Goal: Task Accomplishment & Management: Complete application form

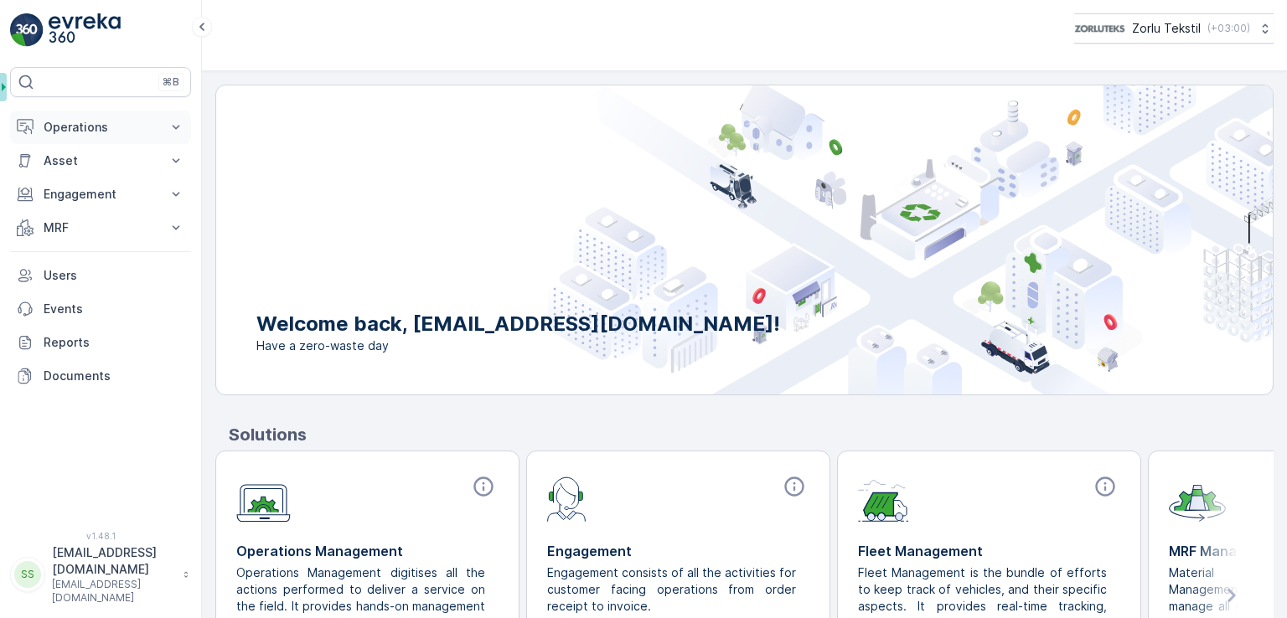
click at [114, 126] on p "Operations" at bounding box center [101, 127] width 114 height 17
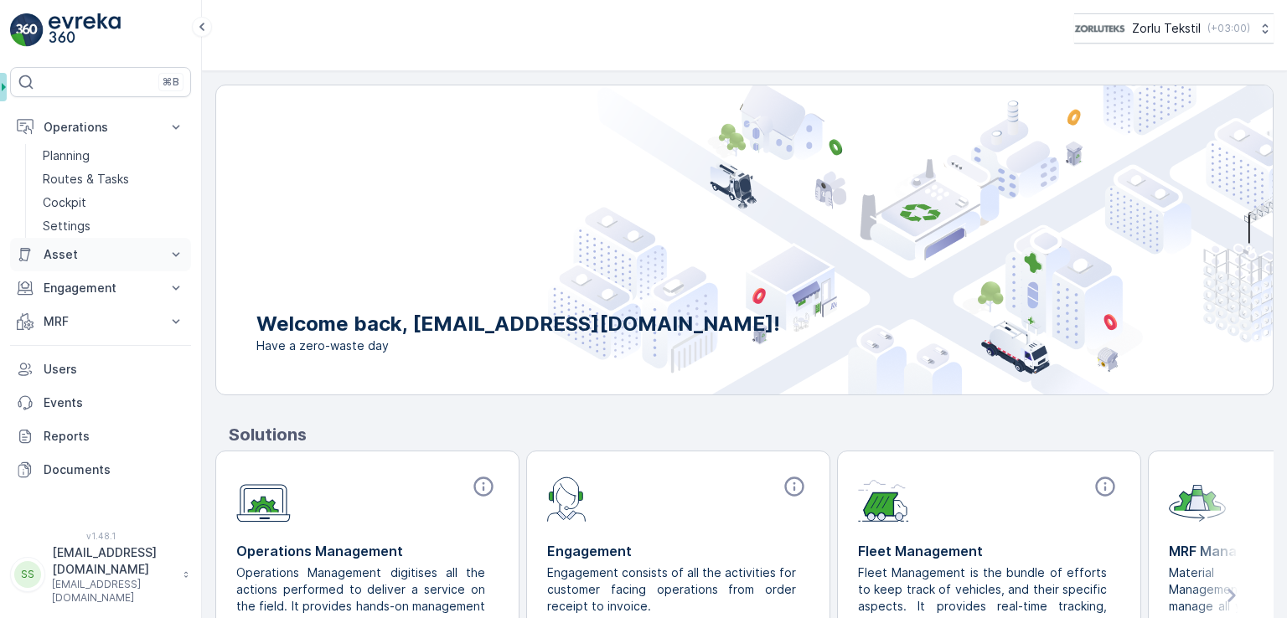
click at [85, 265] on button "Asset" at bounding box center [100, 255] width 181 height 34
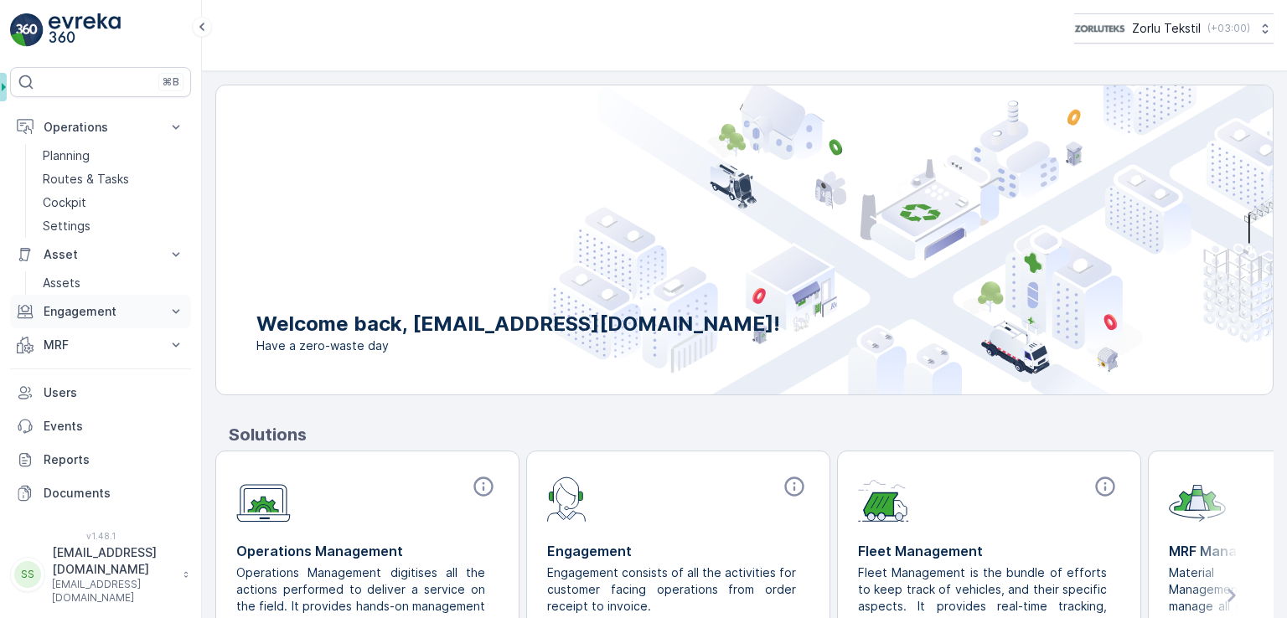
click at [89, 303] on p "Engagement" at bounding box center [101, 311] width 114 height 17
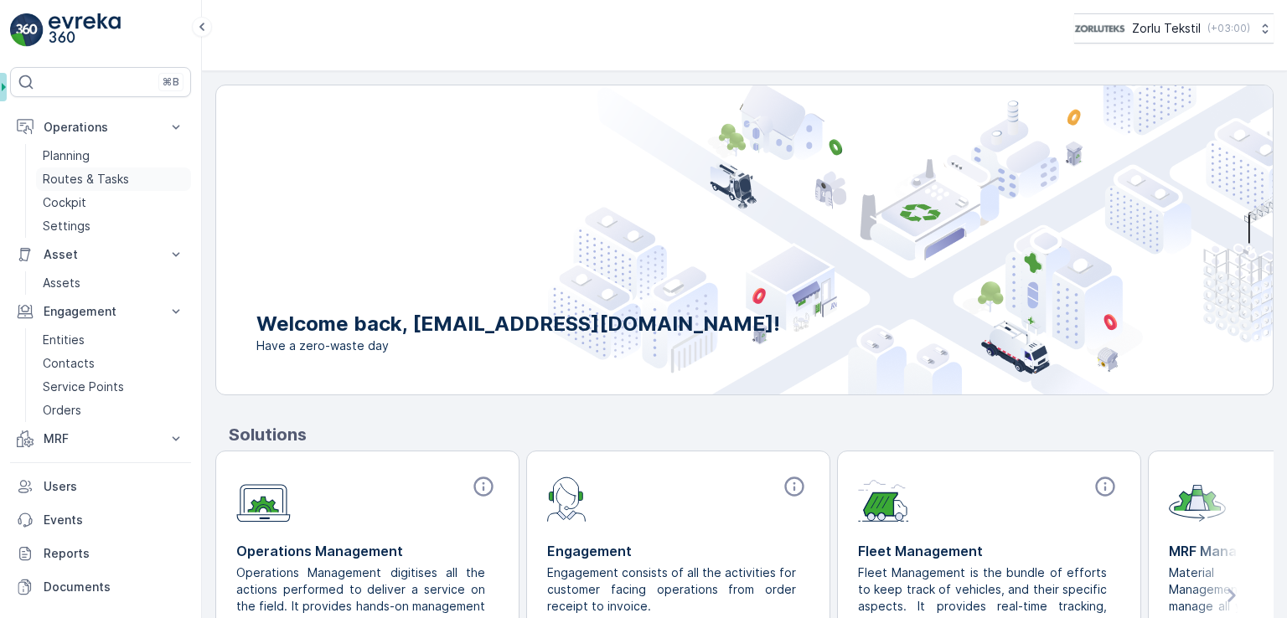
click at [89, 176] on p "Routes & Tasks" at bounding box center [86, 179] width 86 height 17
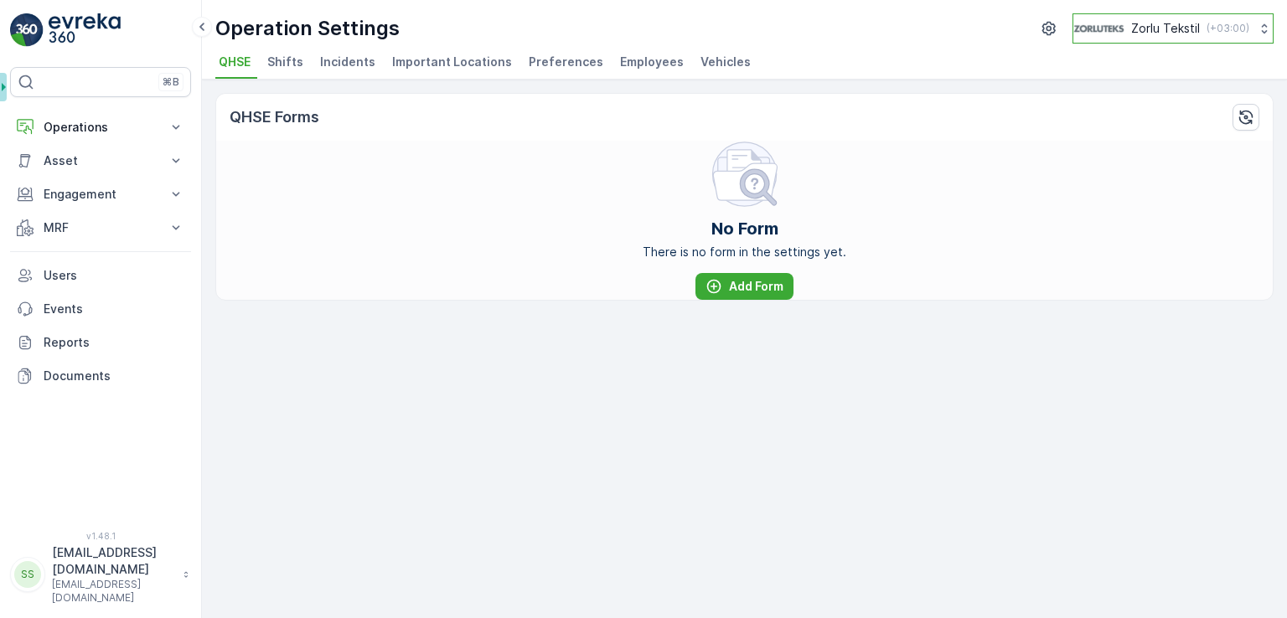
click at [1265, 23] on icon at bounding box center [1264, 28] width 17 height 17
click at [764, 51] on ul "QHSE Shifts Incidents Important Locations Preferences Employees Vehicles" at bounding box center [737, 64] width 1045 height 28
click at [132, 578] on p "[EMAIL_ADDRESS][DOMAIN_NAME]" at bounding box center [113, 562] width 122 height 34
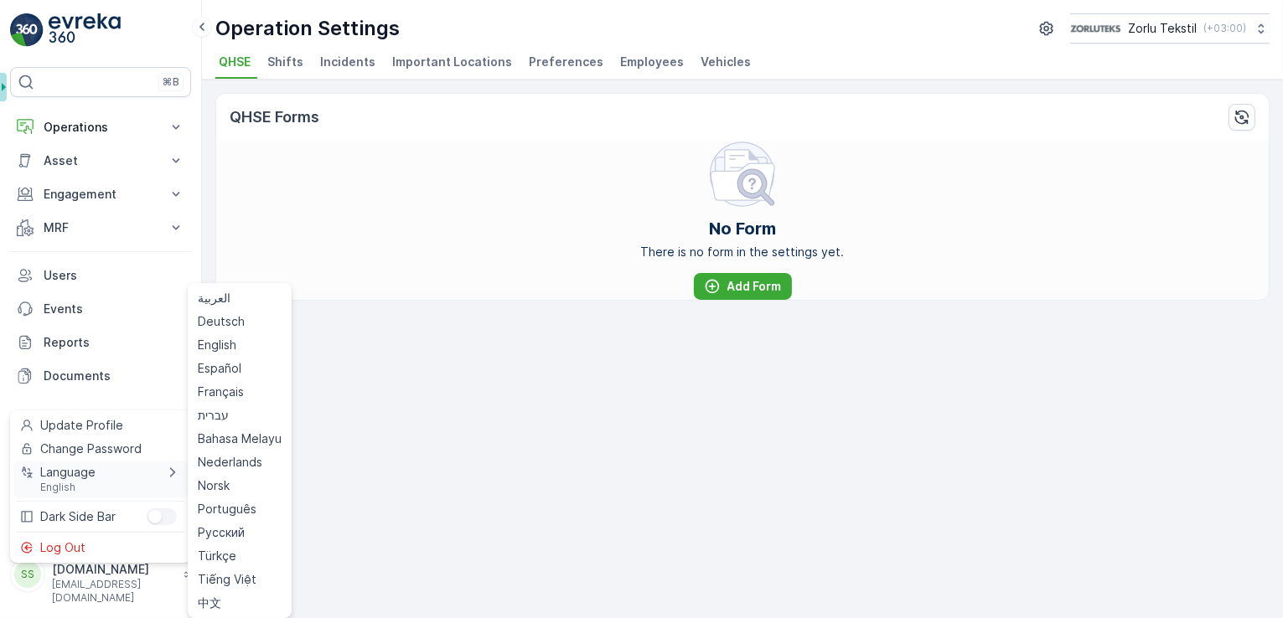
click at [138, 478] on div "Language English" at bounding box center [100, 479] width 174 height 37
click at [231, 551] on span "Türkçe" at bounding box center [217, 556] width 39 height 17
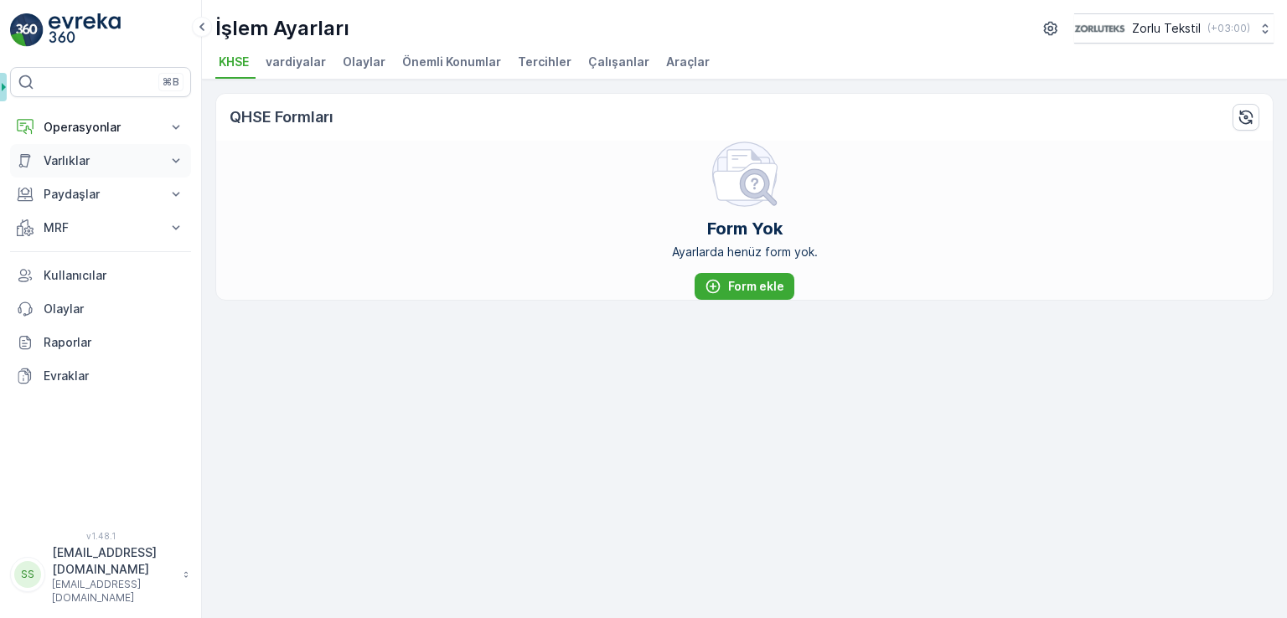
click at [83, 153] on p "Varlıklar" at bounding box center [101, 160] width 114 height 17
click at [101, 133] on p "Operasyonlar" at bounding box center [101, 127] width 114 height 17
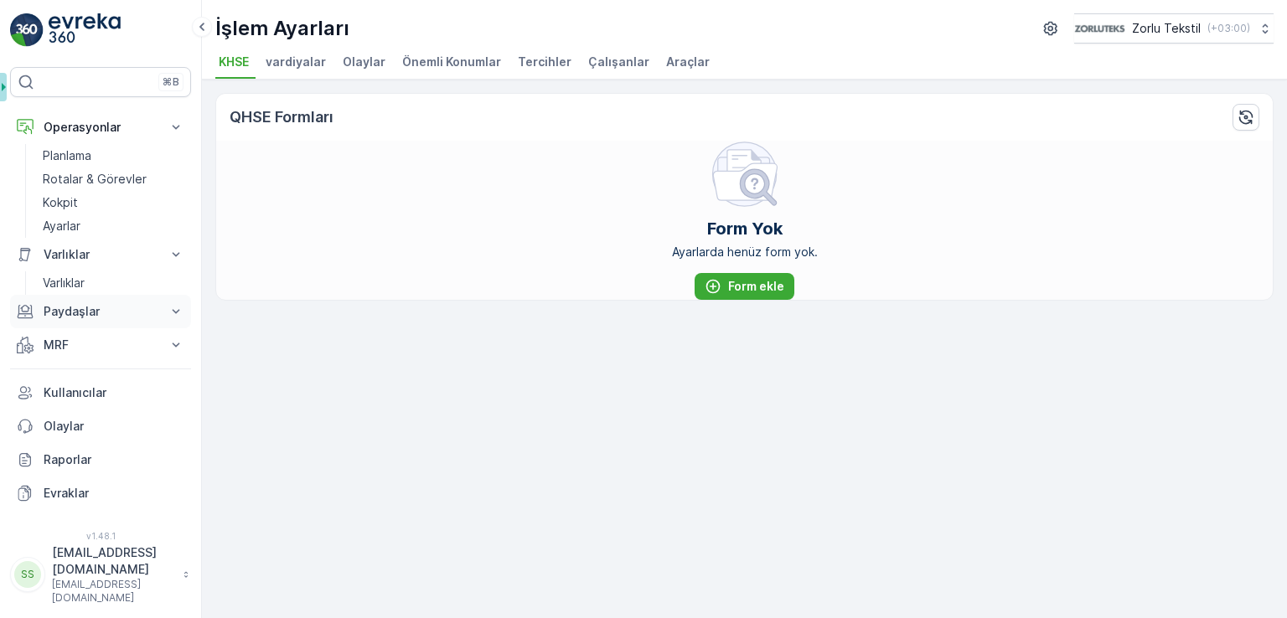
click at [121, 302] on button "Paydaşlar" at bounding box center [100, 312] width 181 height 34
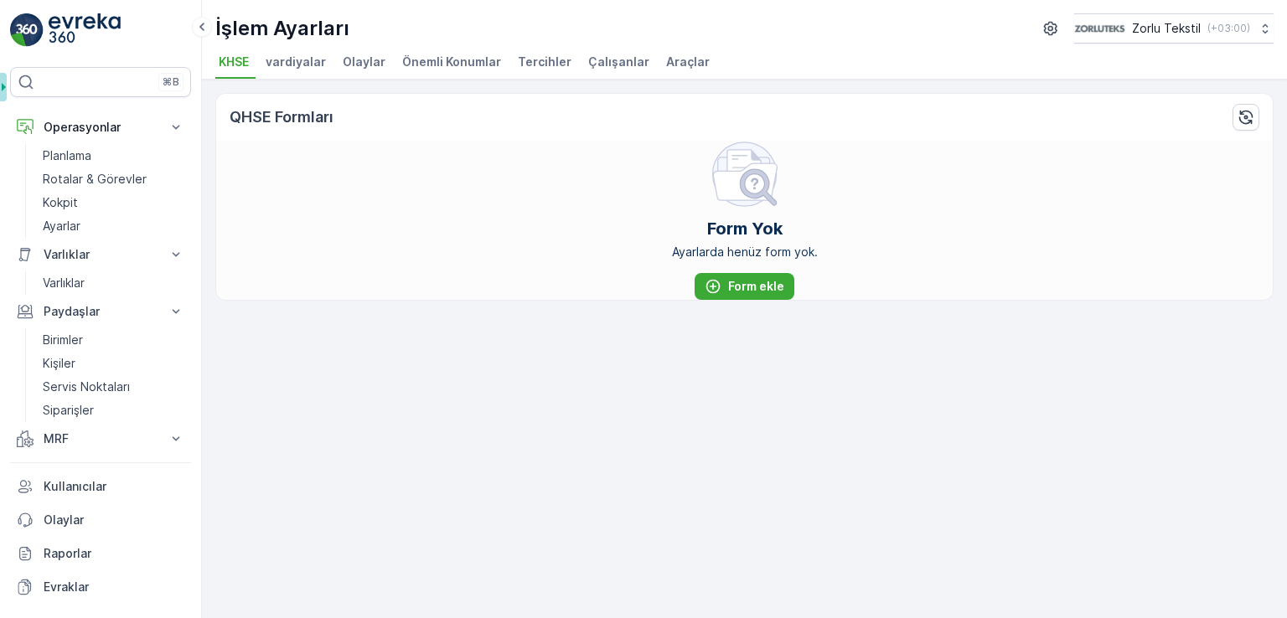
click at [81, 22] on img at bounding box center [85, 30] width 72 height 34
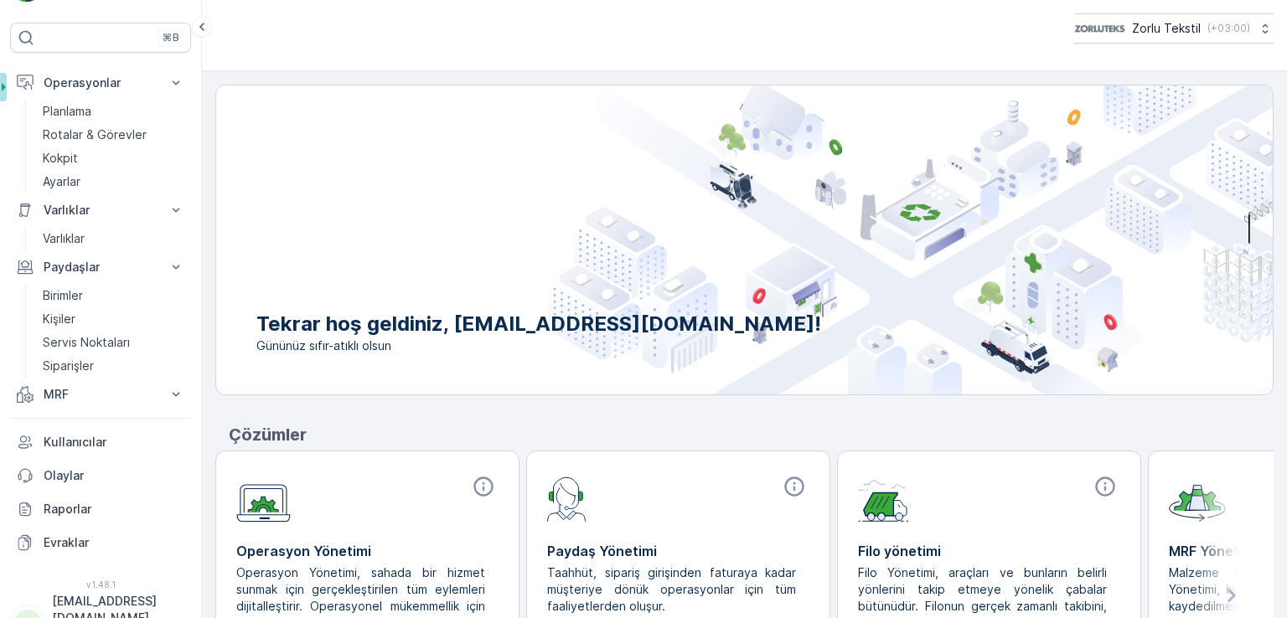
scroll to position [67, 0]
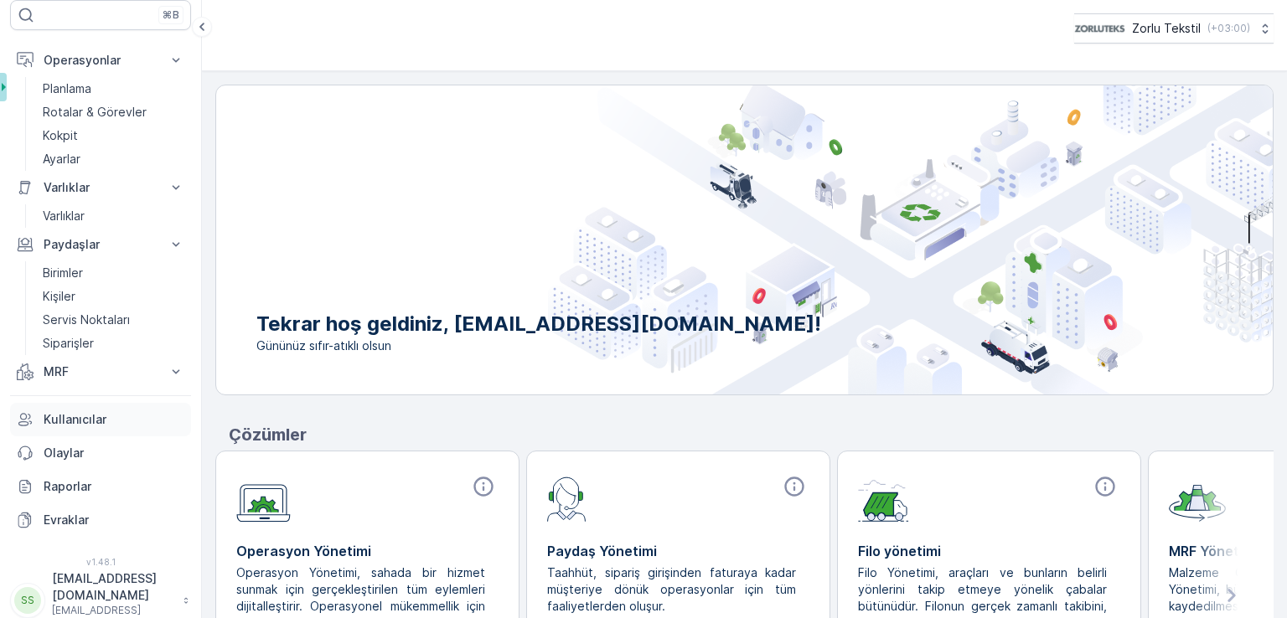
click at [89, 422] on p "Kullanıcılar" at bounding box center [114, 419] width 141 height 17
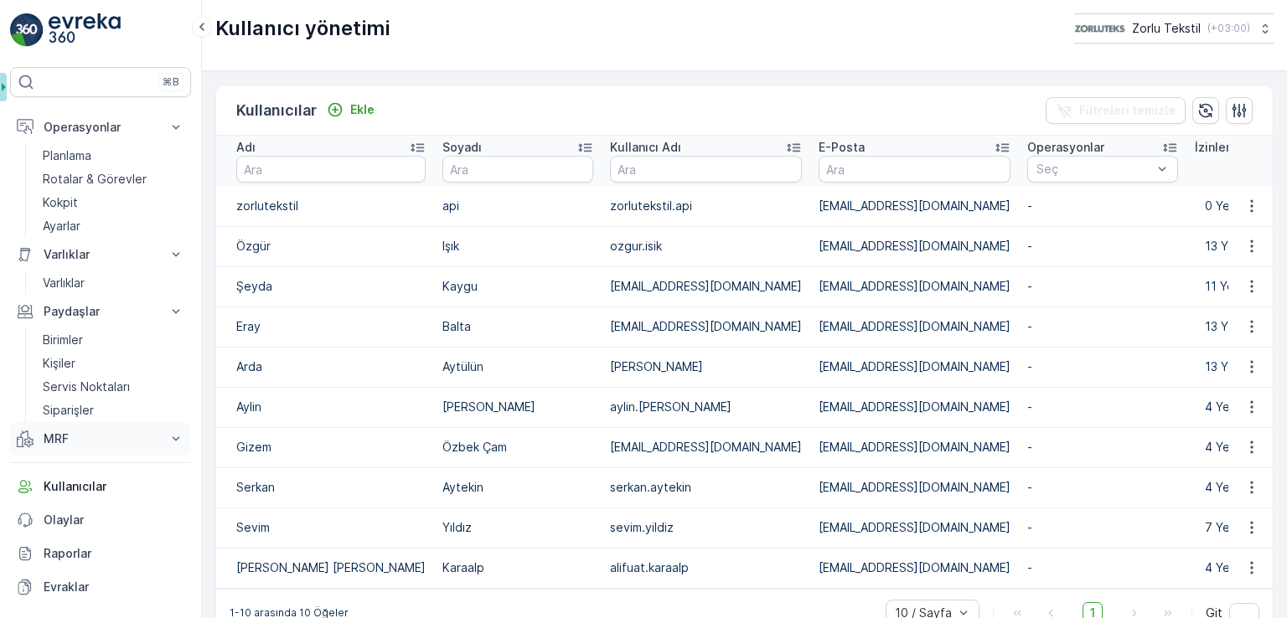
click at [100, 256] on p "Varlıklar" at bounding box center [101, 254] width 114 height 17
click at [112, 447] on button "MRF" at bounding box center [100, 439] width 181 height 34
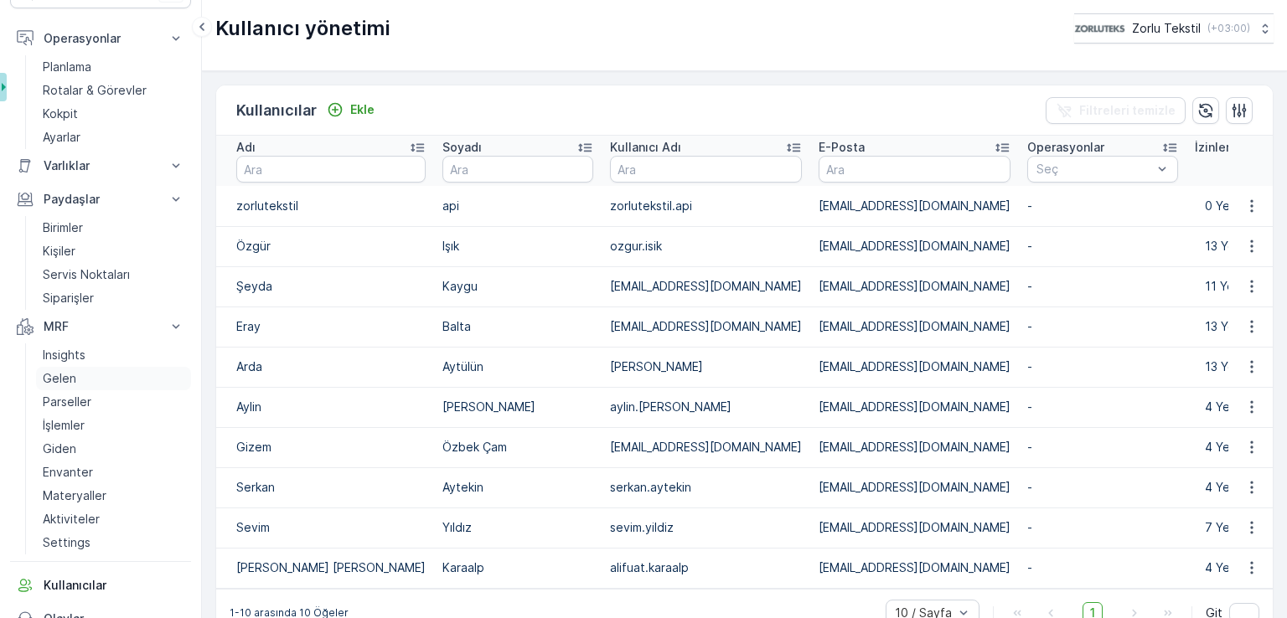
scroll to position [67, 0]
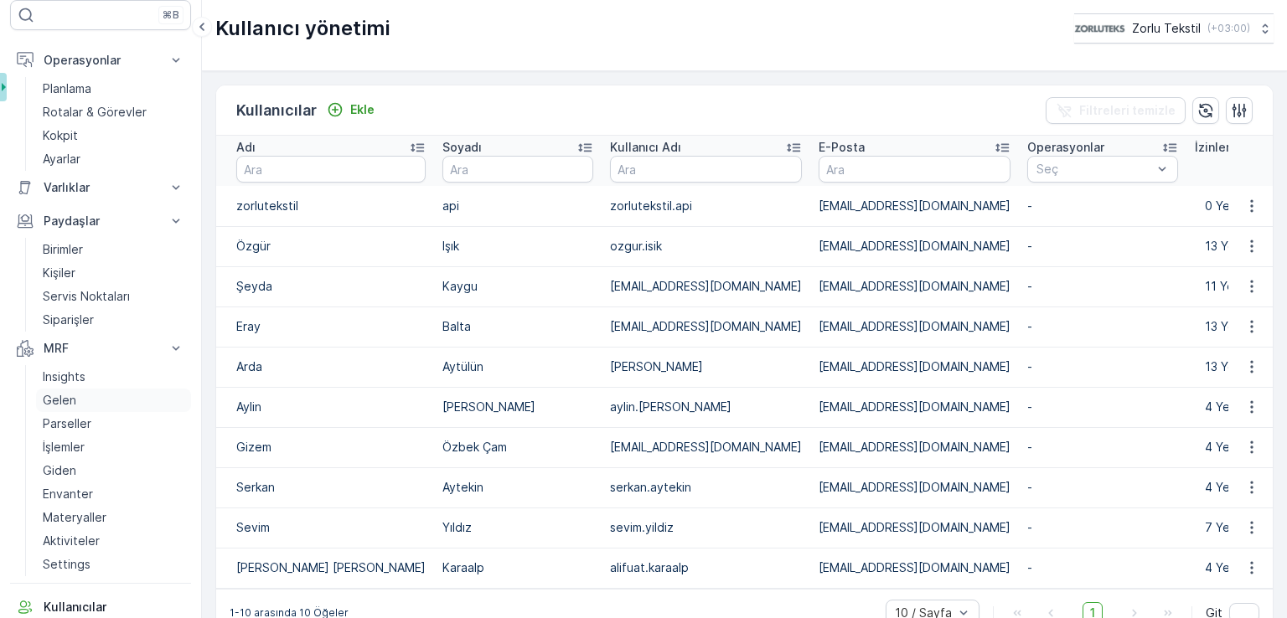
click at [76, 401] on link "Gelen" at bounding box center [113, 400] width 155 height 23
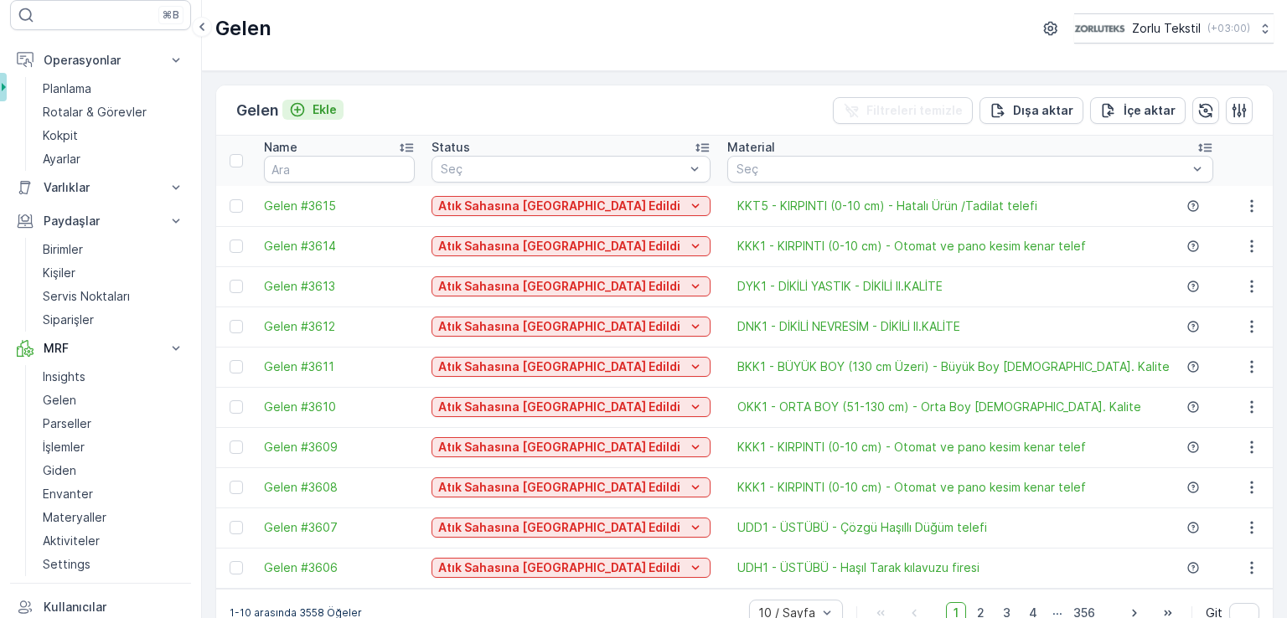
click at [325, 105] on p "Ekle" at bounding box center [325, 109] width 24 height 17
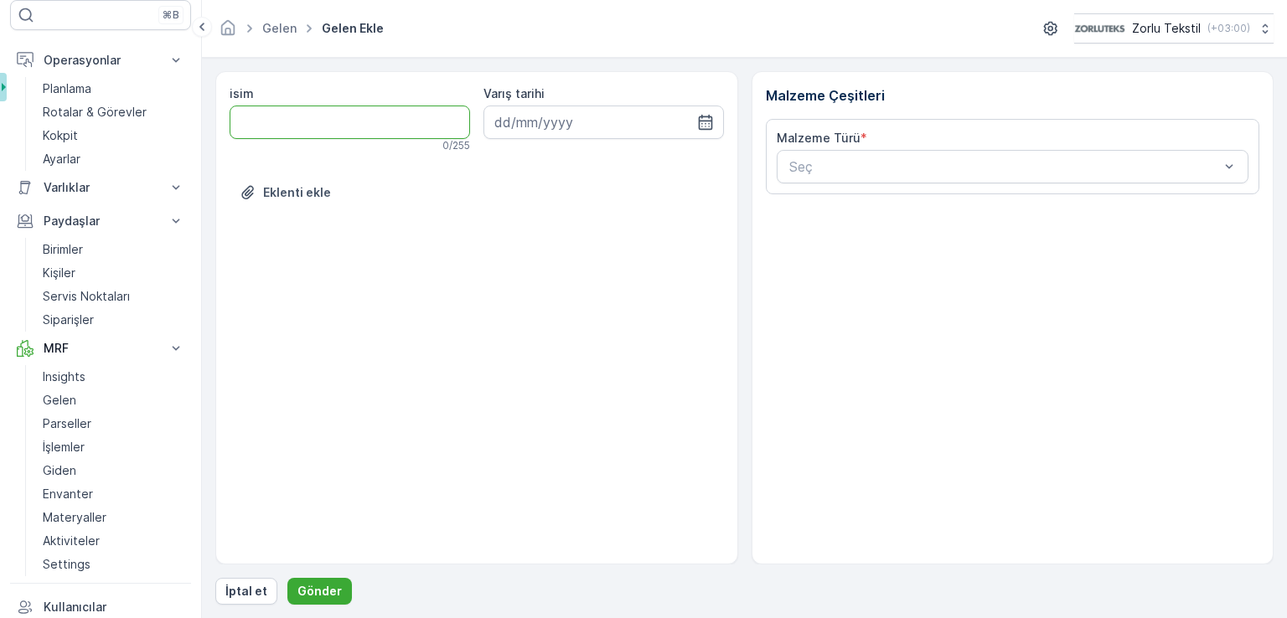
click at [339, 128] on input "isim" at bounding box center [350, 123] width 240 height 34
click at [339, 127] on input "isim" at bounding box center [350, 123] width 240 height 34
click at [81, 401] on link "Gelen" at bounding box center [113, 400] width 155 height 23
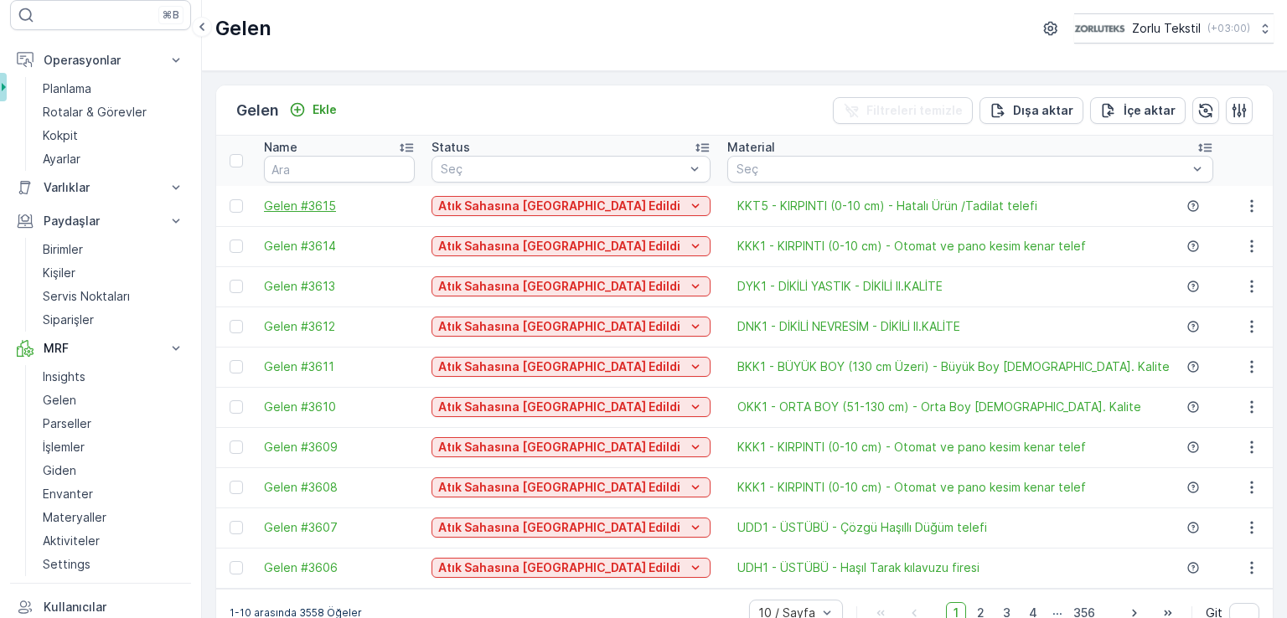
click at [352, 205] on span "Gelen #3615" at bounding box center [339, 206] width 151 height 17
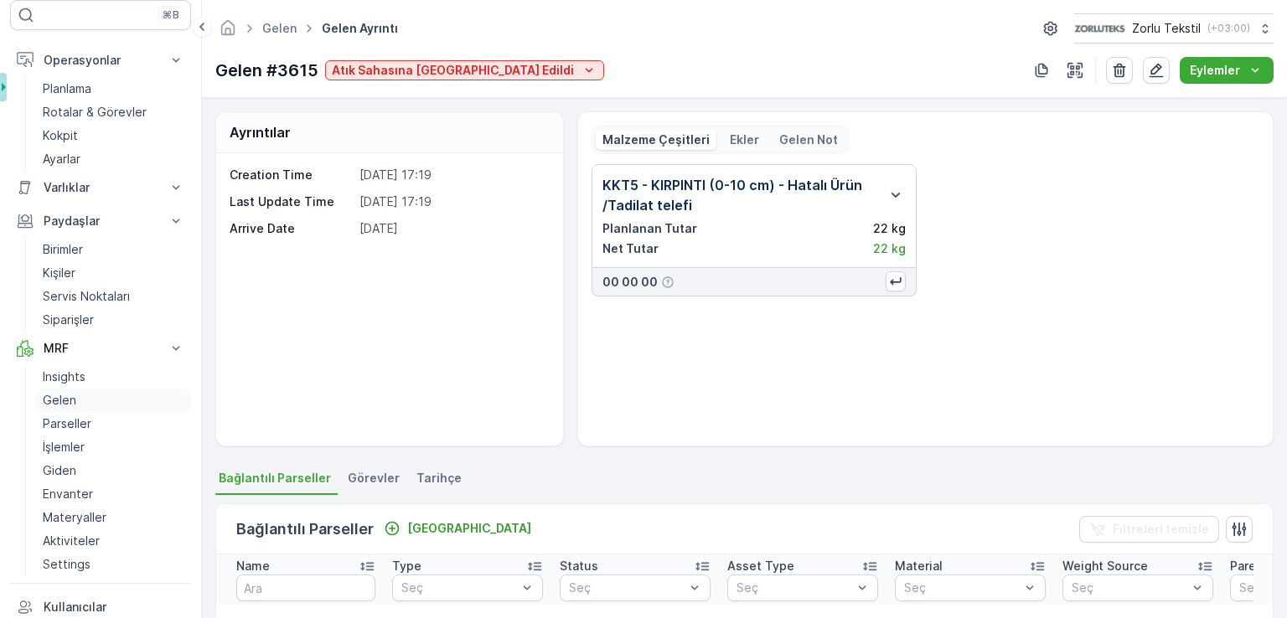
click at [87, 401] on link "Gelen" at bounding box center [113, 400] width 155 height 23
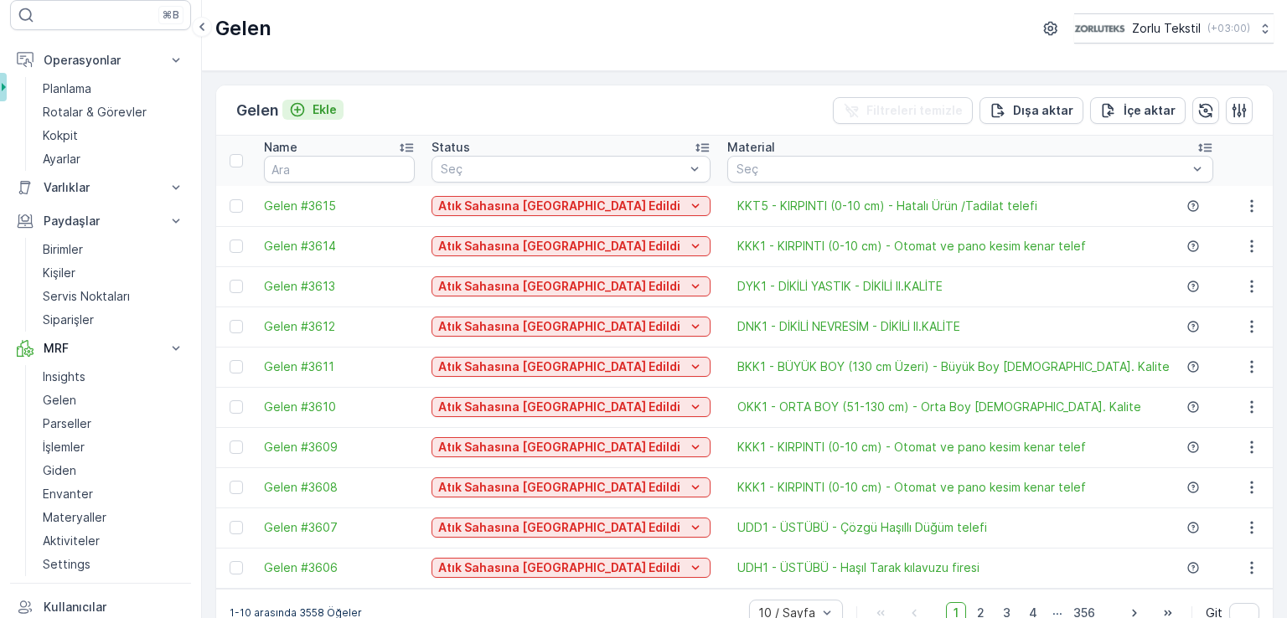
click at [306, 112] on icon "Ekle" at bounding box center [297, 109] width 17 height 17
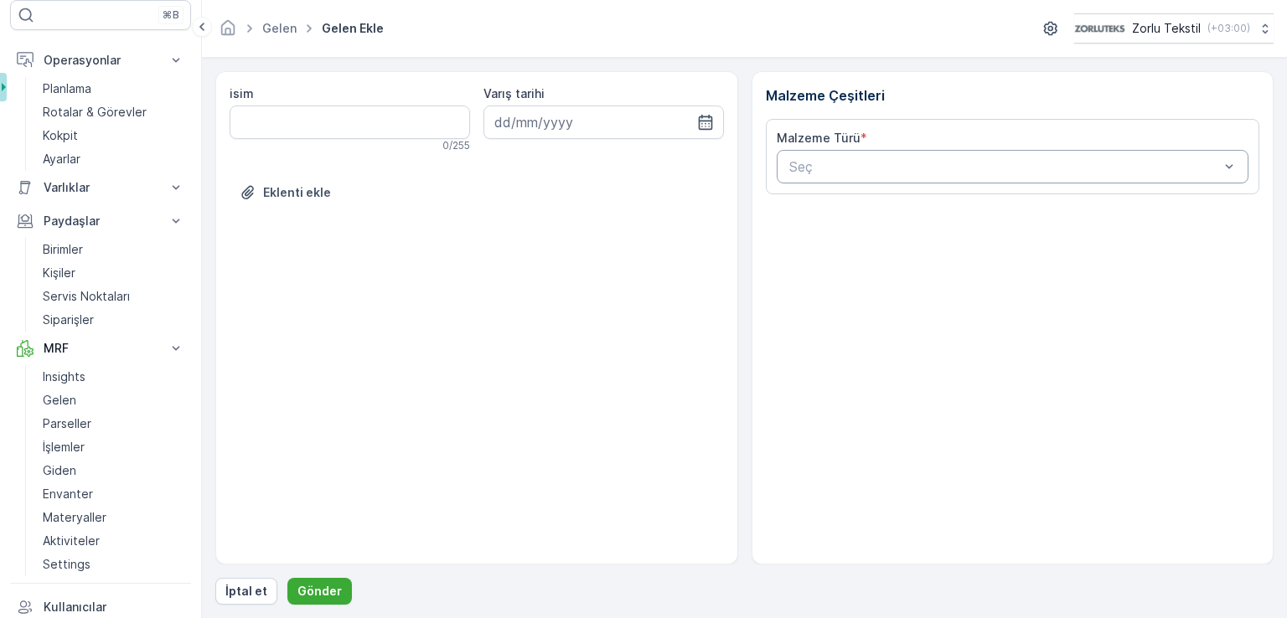
click at [856, 155] on div "Seç" at bounding box center [1013, 167] width 473 height 34
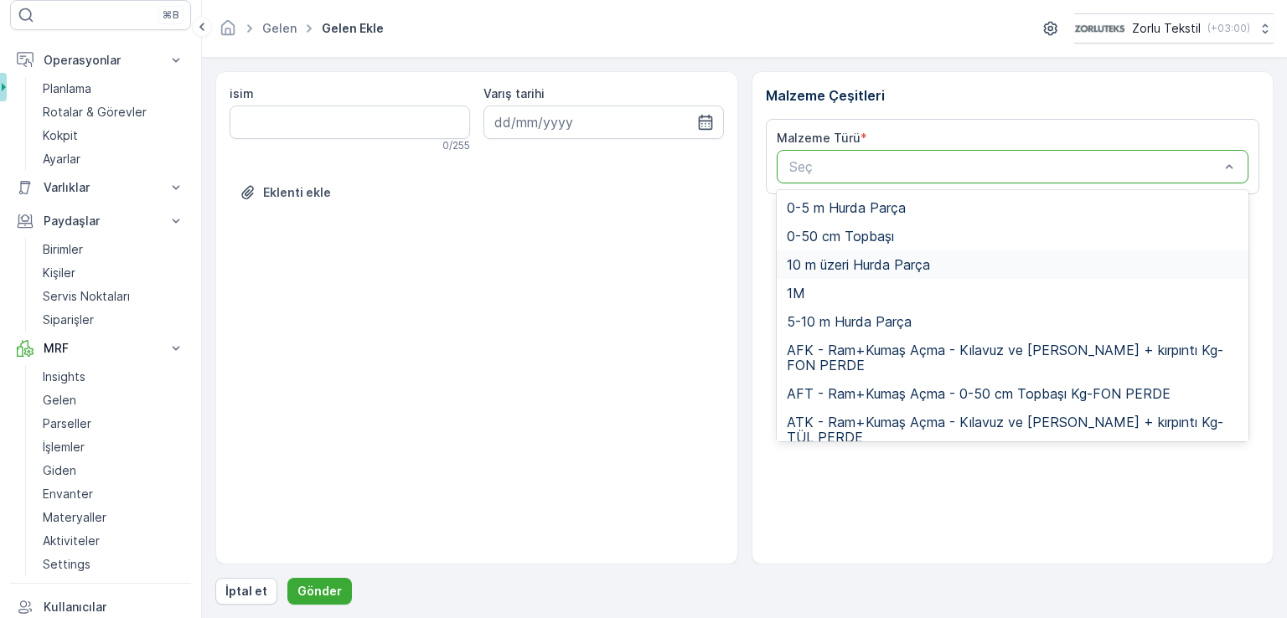
click at [855, 276] on div "10 m üzeri Hurda Parça" at bounding box center [1013, 265] width 473 height 28
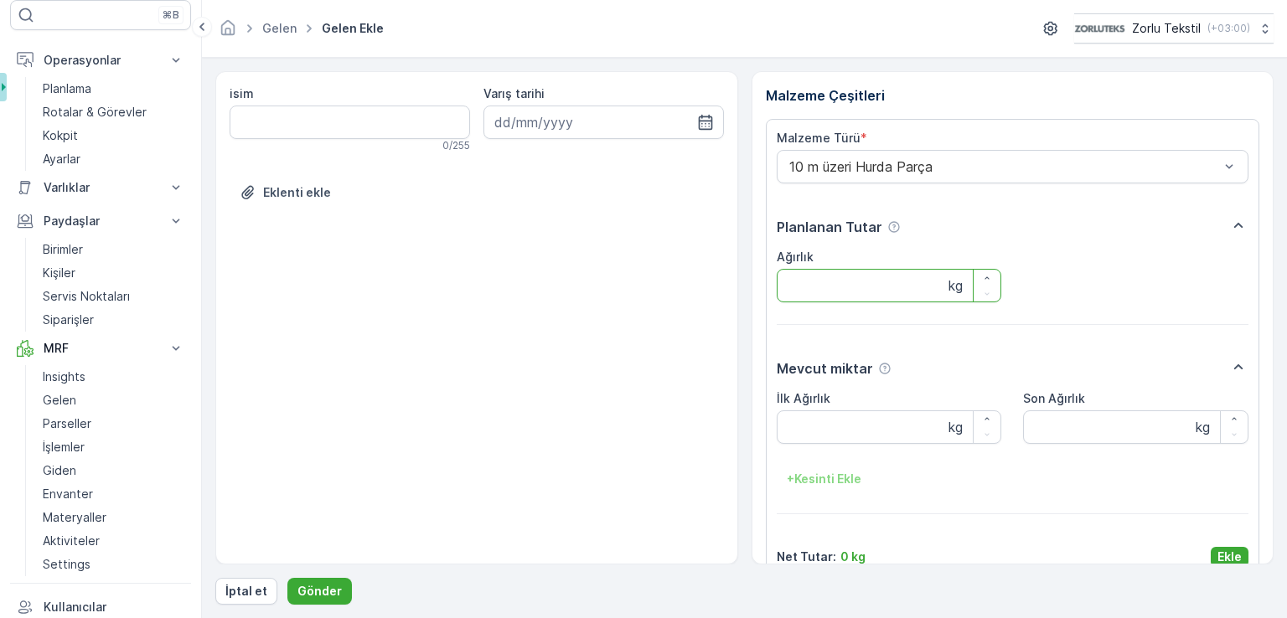
click at [855, 276] on input "Ağırlık" at bounding box center [889, 286] width 225 height 34
click at [710, 115] on icon "button" at bounding box center [705, 122] width 17 height 17
click at [512, 366] on div "25" at bounding box center [512, 362] width 27 height 27
type input "[DATE]"
click at [514, 296] on div "isim 0 / 255 Varış tarihi [DATE] Eklenti ekle" at bounding box center [476, 318] width 523 height 494
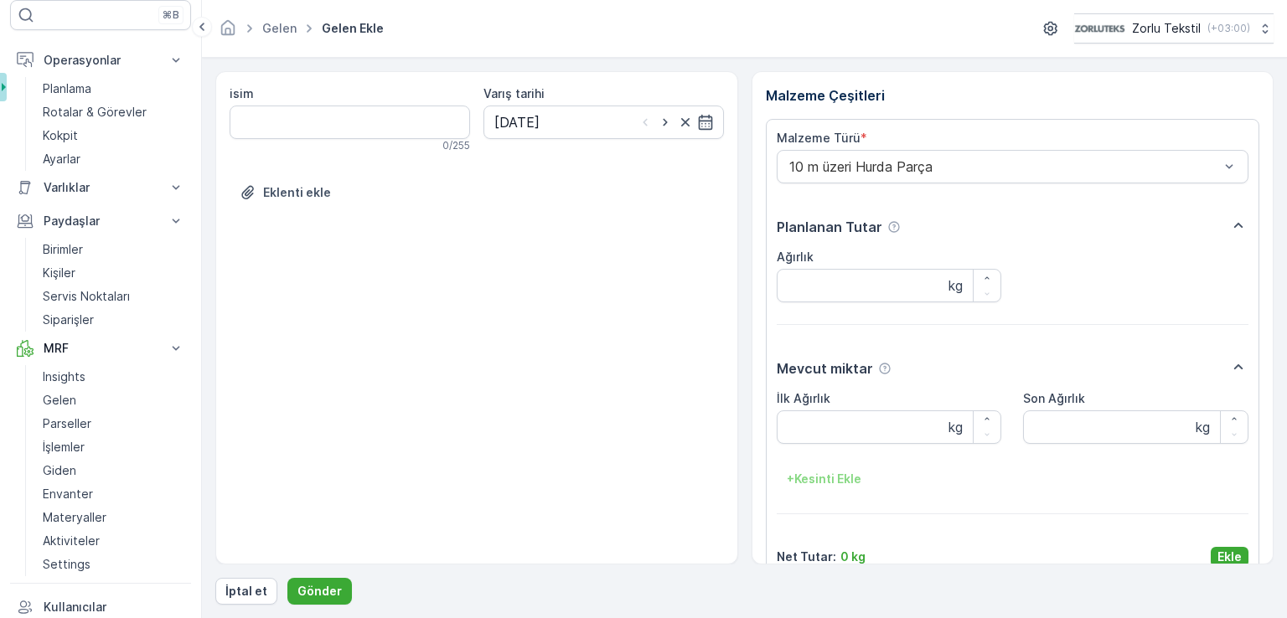
click at [392, 91] on div "isim" at bounding box center [350, 93] width 240 height 17
click at [389, 106] on input "isim" at bounding box center [350, 123] width 240 height 34
click at [461, 248] on div "isim 0 / 255 Varış tarihi [DATE] Eklenti ekle" at bounding box center [476, 318] width 523 height 494
